Goal: Navigation & Orientation: Go to known website

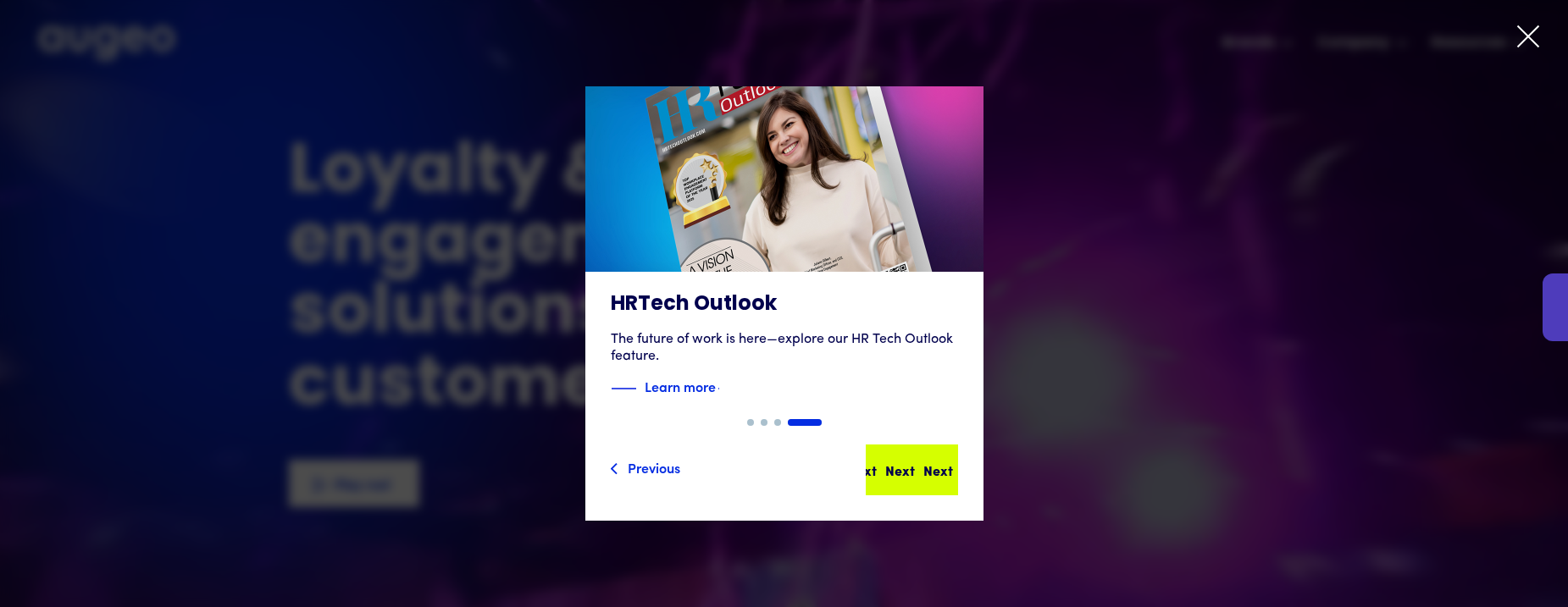
click at [928, 480] on div "Next Next Next Next" at bounding box center [912, 469] width 89 height 47
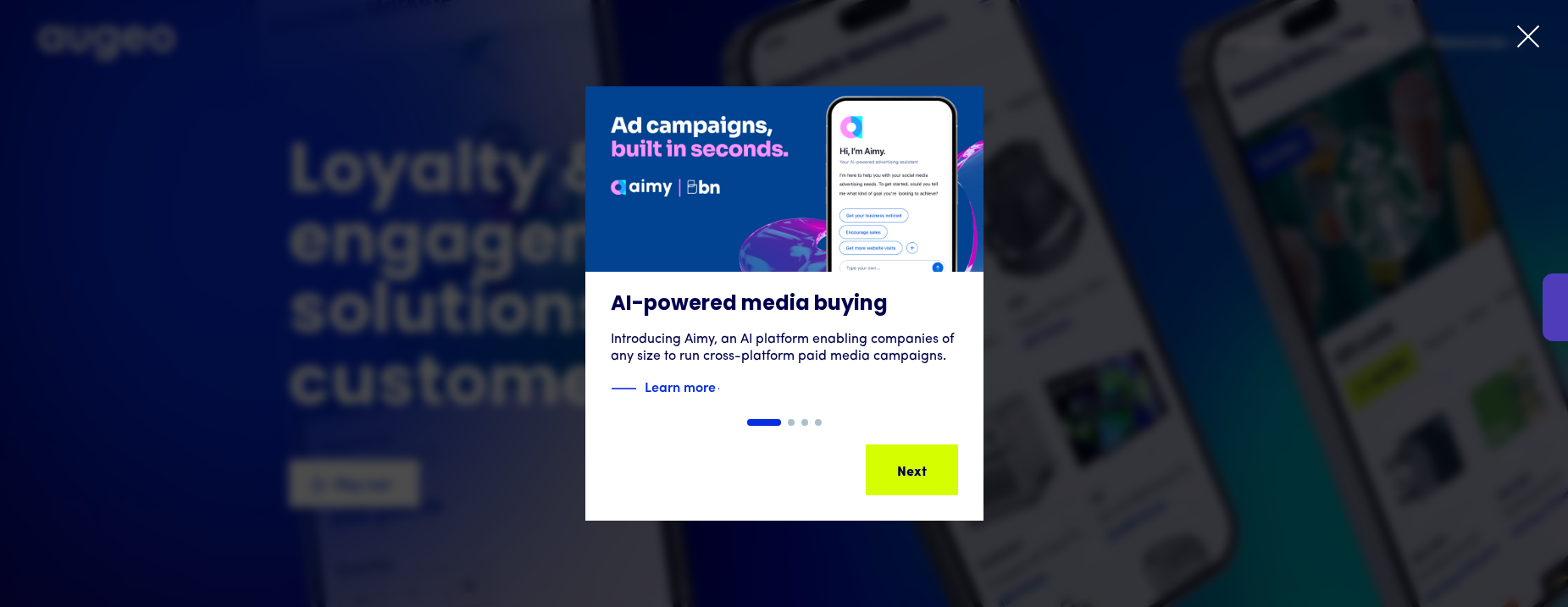
click at [928, 480] on div "Next Next Next Next" at bounding box center [912, 469] width 89 height 47
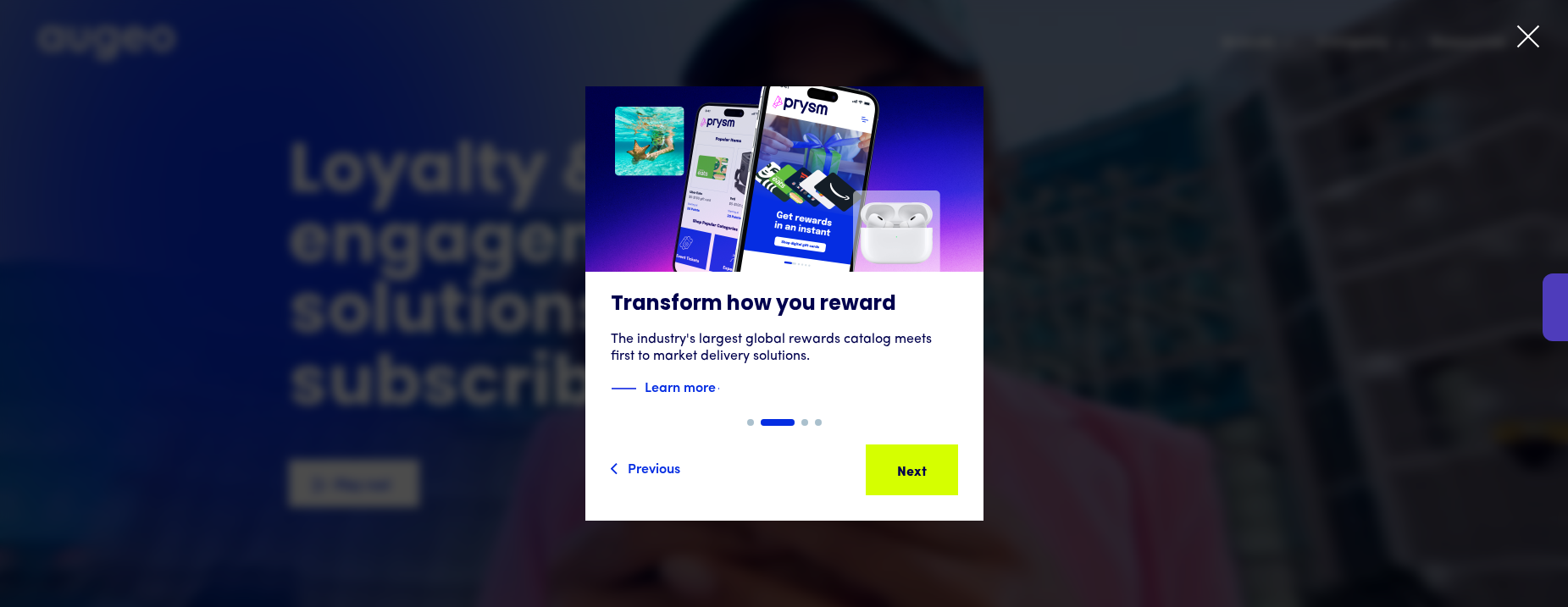
click at [1533, 37] on icon at bounding box center [1527, 36] width 25 height 25
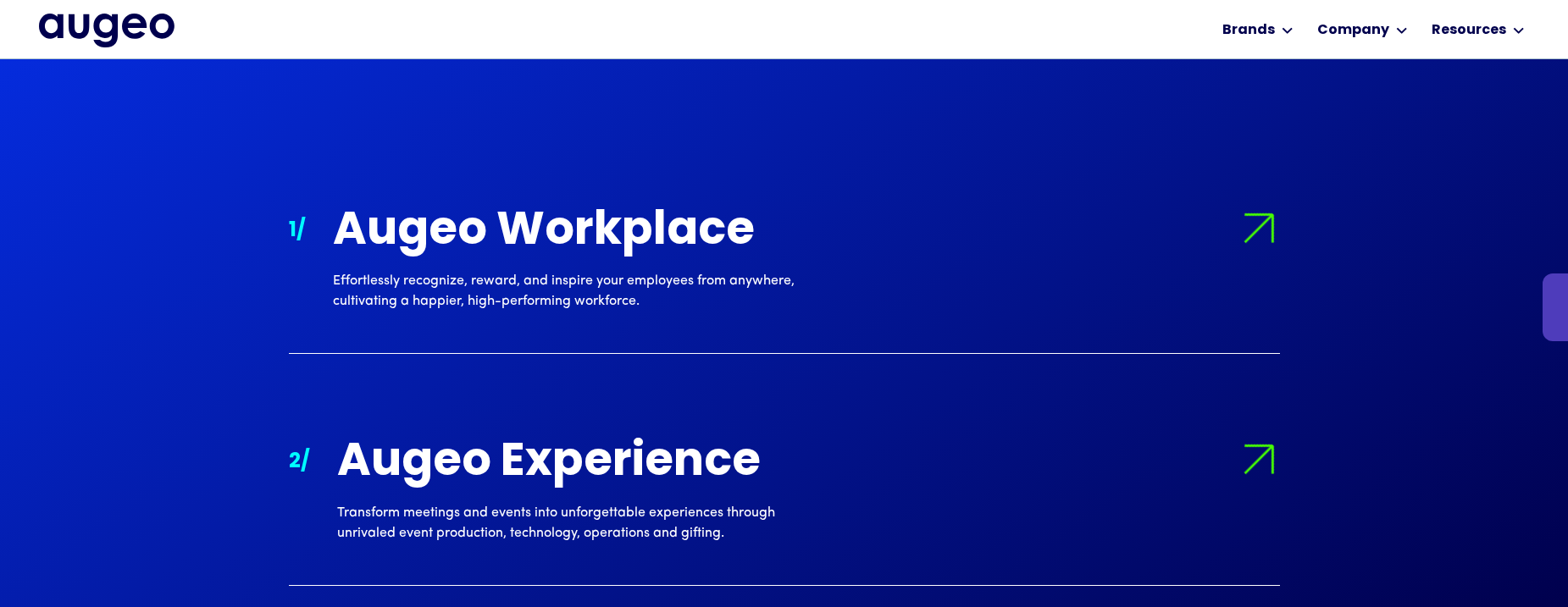
scroll to position [1497, 0]
click at [1545, 308] on div at bounding box center [1555, 307] width 25 height 68
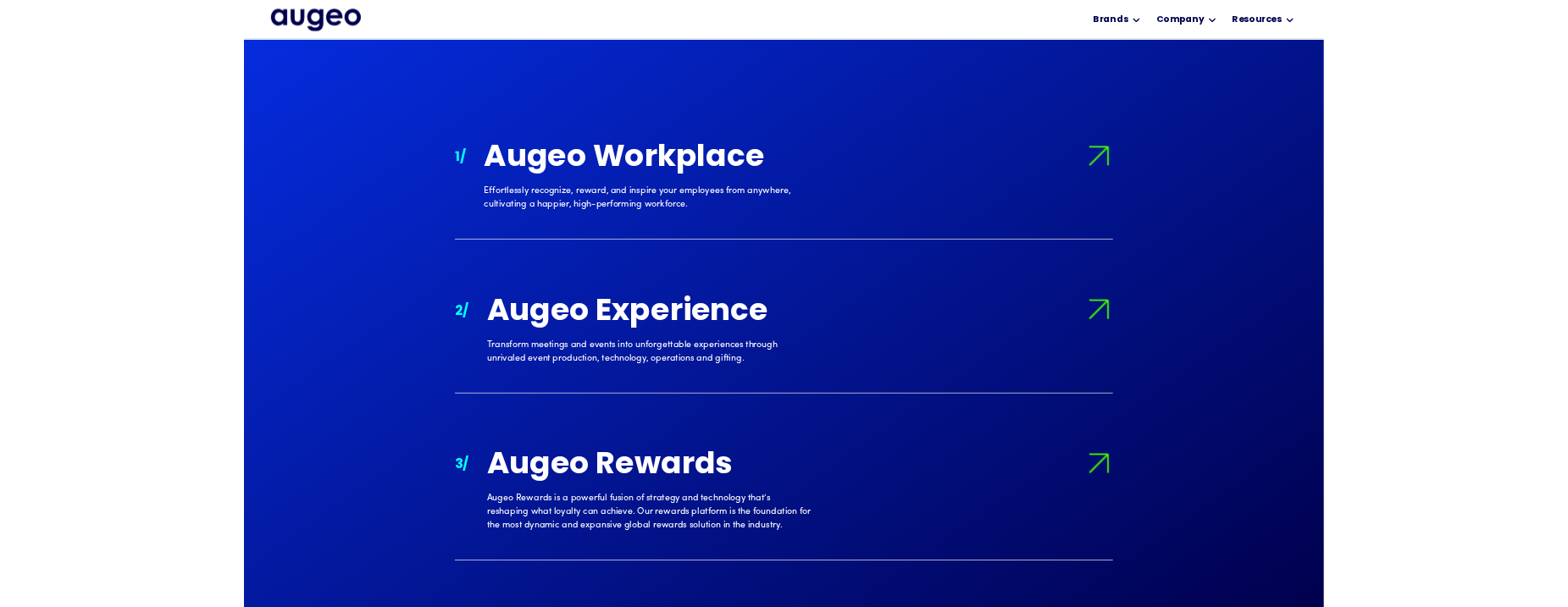
scroll to position [1687, 0]
